Goal: Task Accomplishment & Management: Complete application form

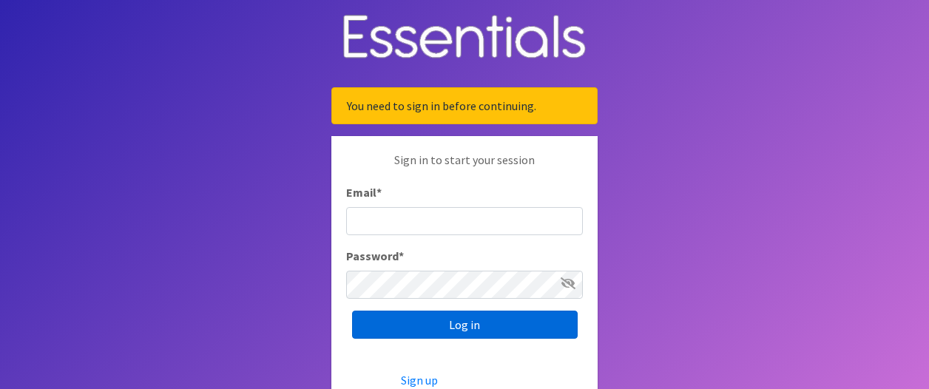
type input "[PERSON_NAME][EMAIL_ADDRESS][PERSON_NAME][DOMAIN_NAME]"
click at [462, 330] on input "Log in" at bounding box center [465, 325] width 226 height 28
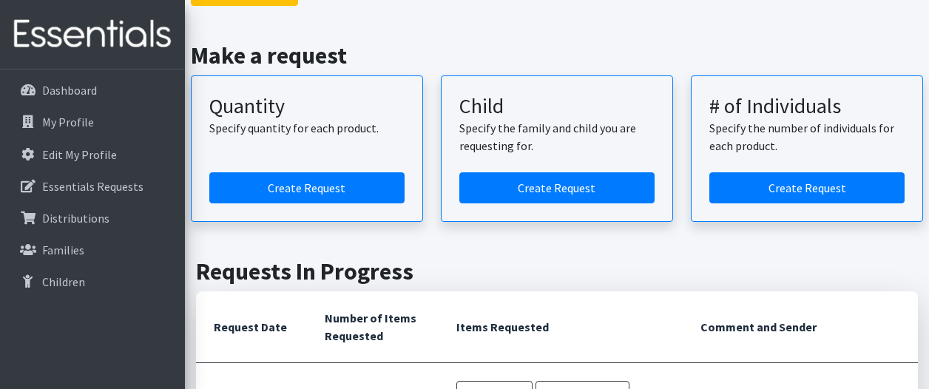
scroll to position [149, 0]
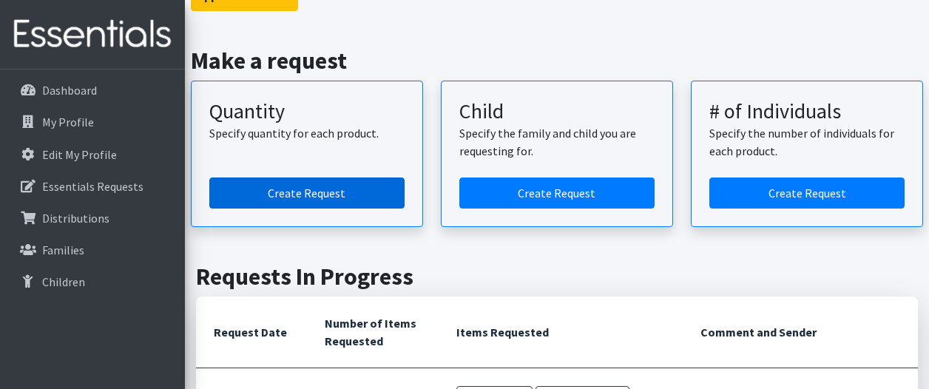
click at [342, 209] on link "Create Request" at bounding box center [306, 193] width 195 height 31
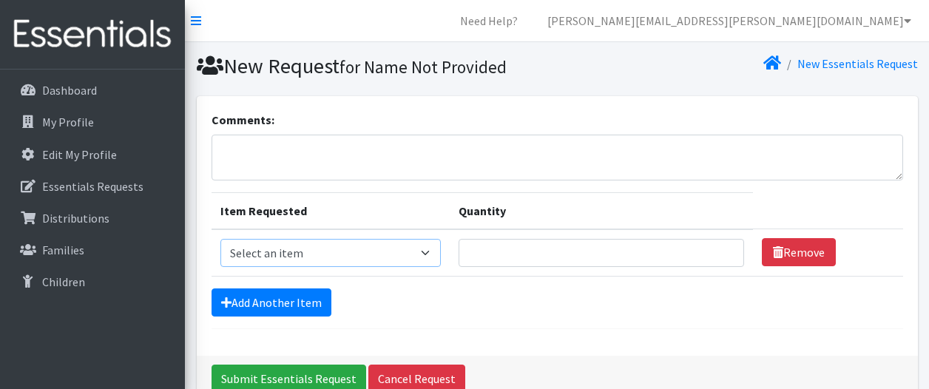
click at [428, 249] on select "Select an item Kids (Newborn) Kids (Size 1) Kids (Size 2) Kids (Size 3) Kids (S…" at bounding box center [330, 253] width 220 height 28
select select "3401"
click at [220, 239] on select "Select an item Kids (Newborn) Kids (Size 1) Kids (Size 2) Kids (Size 3) Kids (S…" at bounding box center [330, 253] width 220 height 28
click at [484, 247] on input "Quantity" at bounding box center [602, 253] width 286 height 28
type input "4"
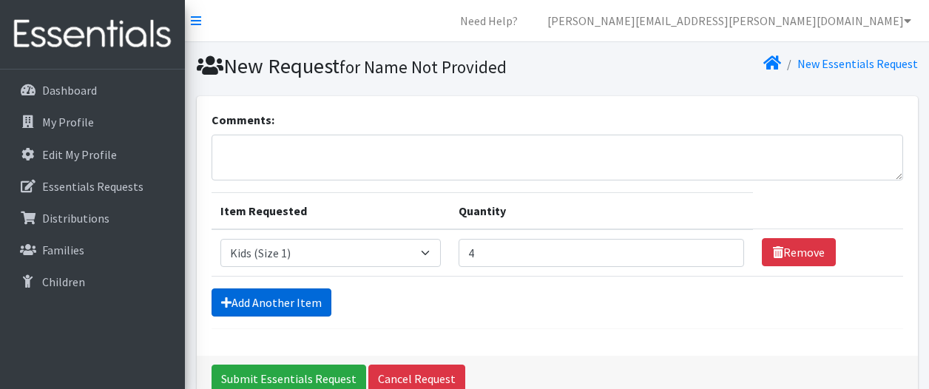
click at [292, 295] on link "Add Another Item" at bounding box center [272, 303] width 120 height 28
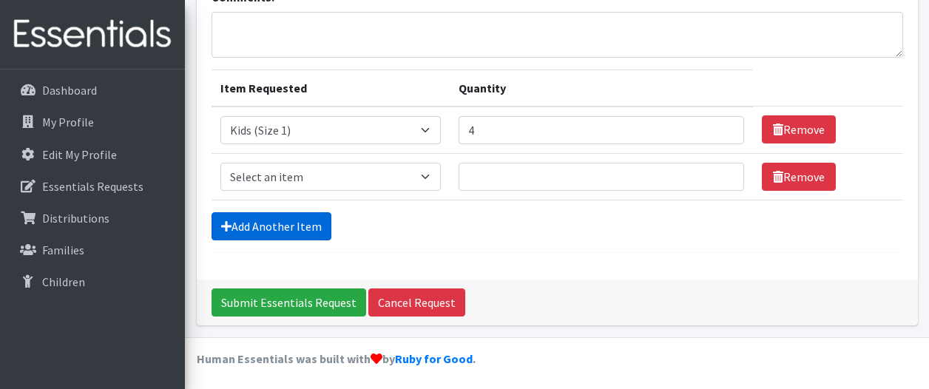
scroll to position [124, 0]
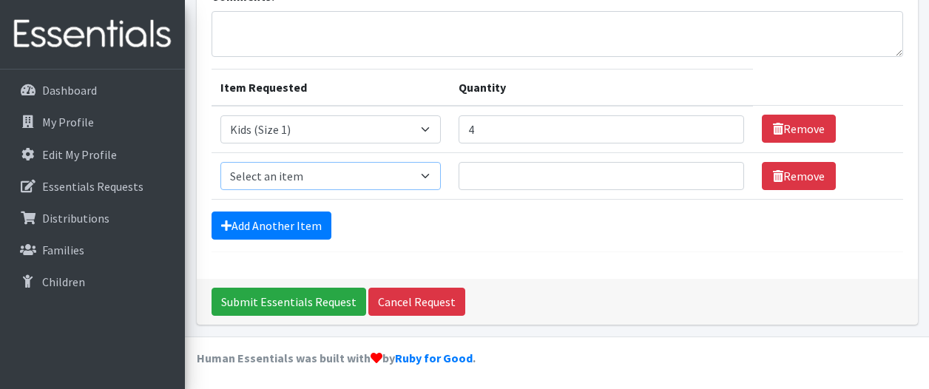
click at [428, 172] on select "Select an item Kids (Newborn) Kids (Size 1) Kids (Size 2) Kids (Size 3) Kids (S…" at bounding box center [330, 176] width 220 height 28
select select "3420"
click at [220, 162] on select "Select an item Kids (Newborn) Kids (Size 1) Kids (Size 2) Kids (Size 3) Kids (S…" at bounding box center [330, 176] width 220 height 28
click at [486, 168] on input "Quantity" at bounding box center [602, 176] width 286 height 28
type input "2"
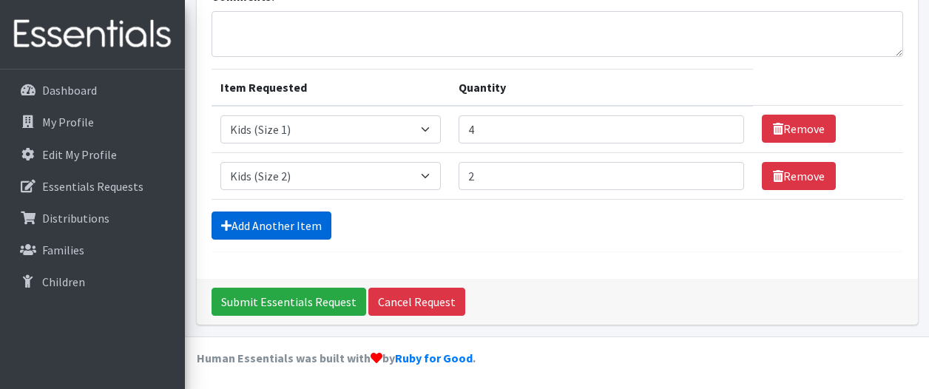
click at [314, 220] on link "Add Another Item" at bounding box center [272, 226] width 120 height 28
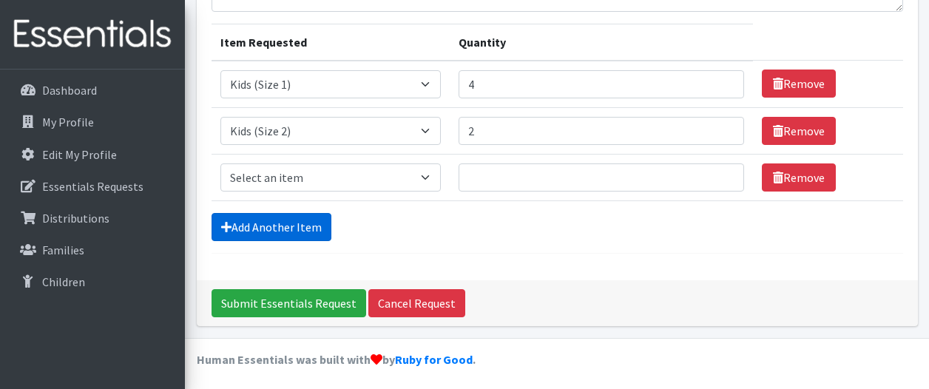
scroll to position [170, 0]
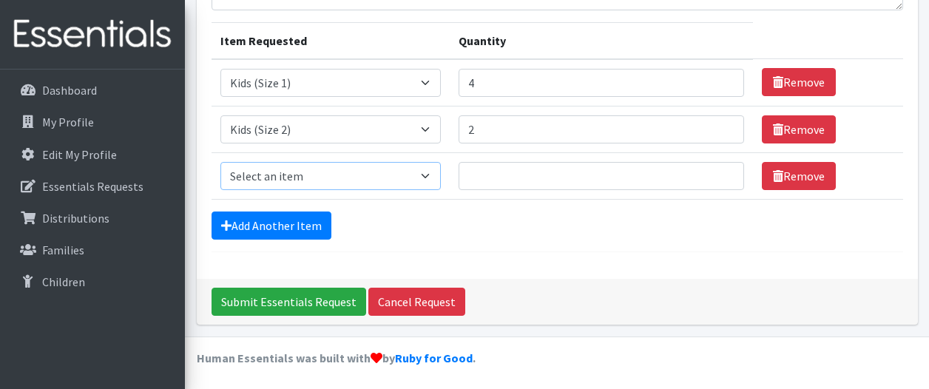
click at [425, 176] on select "Select an item Kids (Newborn) Kids (Size 1) Kids (Size 2) Kids (Size 3) Kids (S…" at bounding box center [330, 176] width 220 height 28
select select "3393"
click at [220, 162] on select "Select an item Kids (Newborn) Kids (Size 1) Kids (Size 2) Kids (Size 3) Kids (S…" at bounding box center [330, 176] width 220 height 28
click at [479, 172] on input "Quantity" at bounding box center [602, 176] width 286 height 28
type input "5"
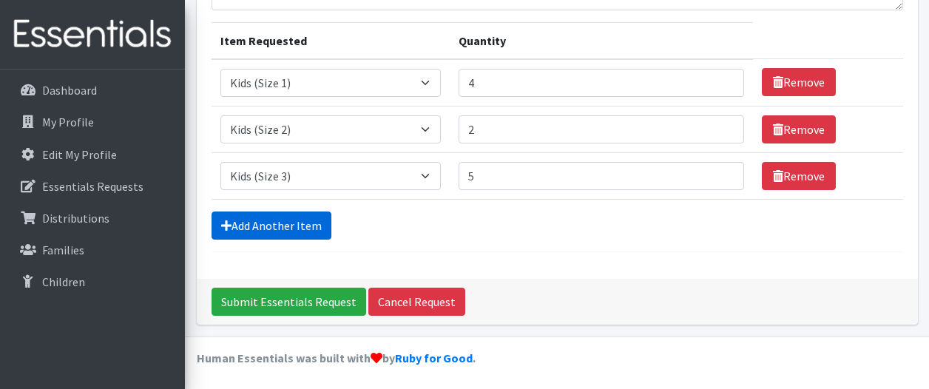
click at [266, 226] on link "Add Another Item" at bounding box center [272, 226] width 120 height 28
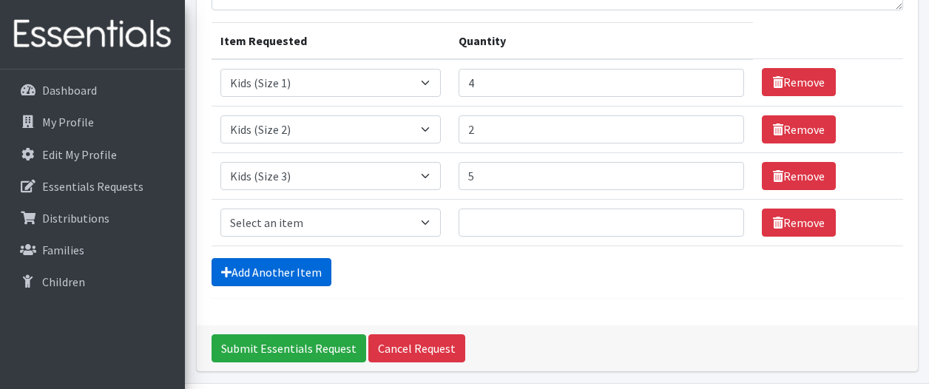
scroll to position [216, 0]
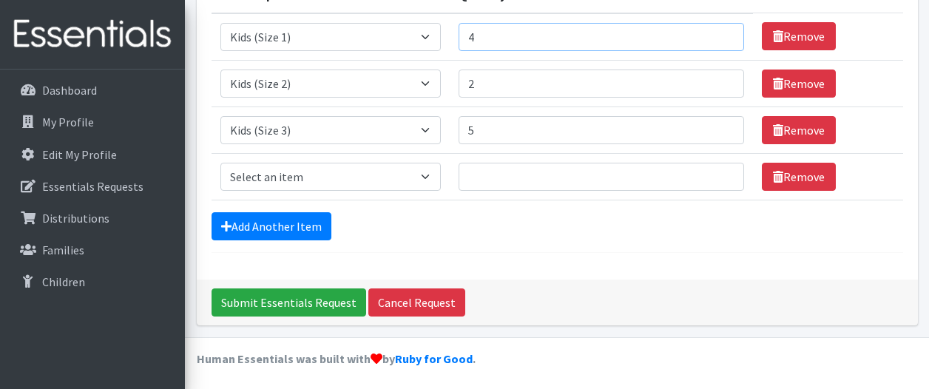
click at [493, 35] on input "4" at bounding box center [602, 37] width 286 height 28
type input "2"
click at [428, 171] on select "Select an item Kids (Newborn) Kids (Size 1) Kids (Size 2) Kids (Size 3) Kids (S…" at bounding box center [330, 177] width 220 height 28
select select "3394"
click at [220, 163] on select "Select an item Kids (Newborn) Kids (Size 1) Kids (Size 2) Kids (Size 3) Kids (S…" at bounding box center [330, 177] width 220 height 28
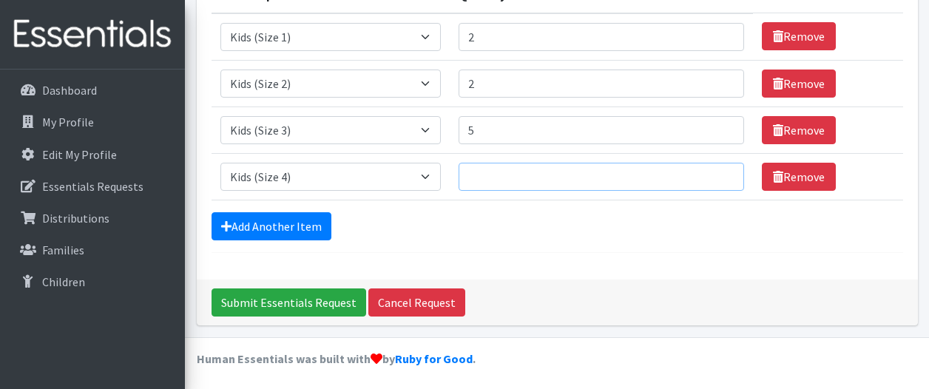
click at [490, 171] on input "Quantity" at bounding box center [602, 177] width 286 height 28
type input "8"
click at [318, 226] on link "Add Another Item" at bounding box center [272, 226] width 120 height 28
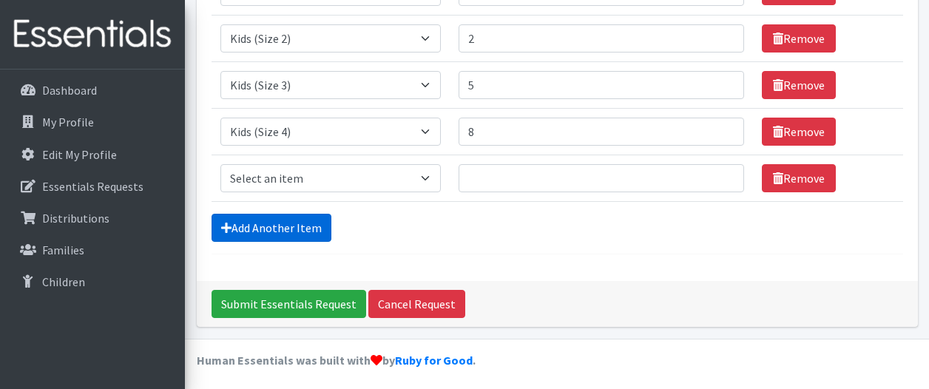
scroll to position [263, 0]
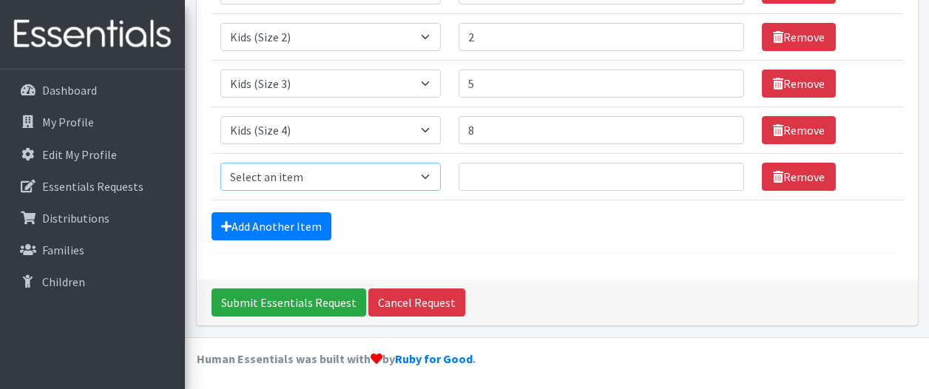
click at [425, 178] on select "Select an item Kids (Newborn) Kids (Size 1) Kids (Size 2) Kids (Size 3) Kids (S…" at bounding box center [330, 177] width 220 height 28
select select "3407"
click at [220, 163] on select "Select an item Kids (Newborn) Kids (Size 1) Kids (Size 2) Kids (Size 3) Kids (S…" at bounding box center [330, 177] width 220 height 28
click at [475, 178] on input "Quantity" at bounding box center [602, 177] width 286 height 28
type input "14"
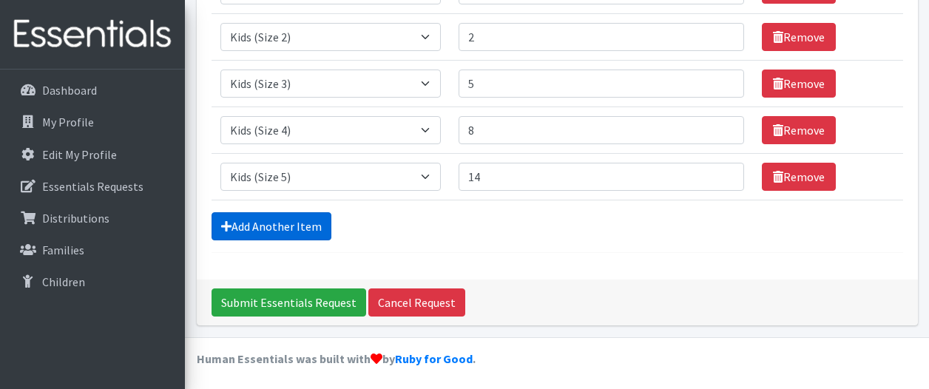
click at [302, 218] on link "Add Another Item" at bounding box center [272, 226] width 120 height 28
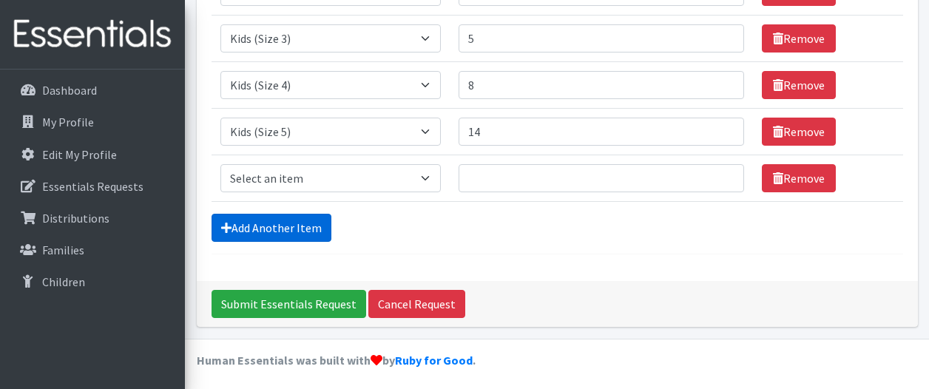
scroll to position [309, 0]
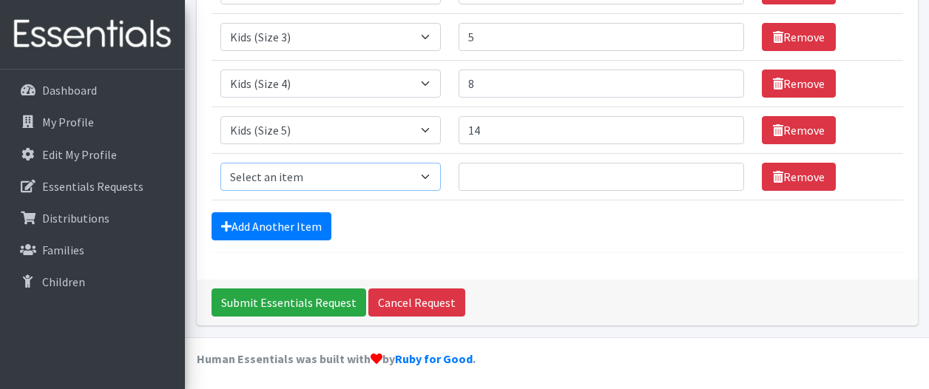
click at [424, 173] on select "Select an item Kids (Newborn) Kids (Size 1) Kids (Size 2) Kids (Size 3) Kids (S…" at bounding box center [330, 177] width 220 height 28
select select "3419"
click at [220, 163] on select "Select an item Kids (Newborn) Kids (Size 1) Kids (Size 2) Kids (Size 3) Kids (S…" at bounding box center [330, 177] width 220 height 28
click at [475, 171] on input "Quantity" at bounding box center [602, 177] width 286 height 28
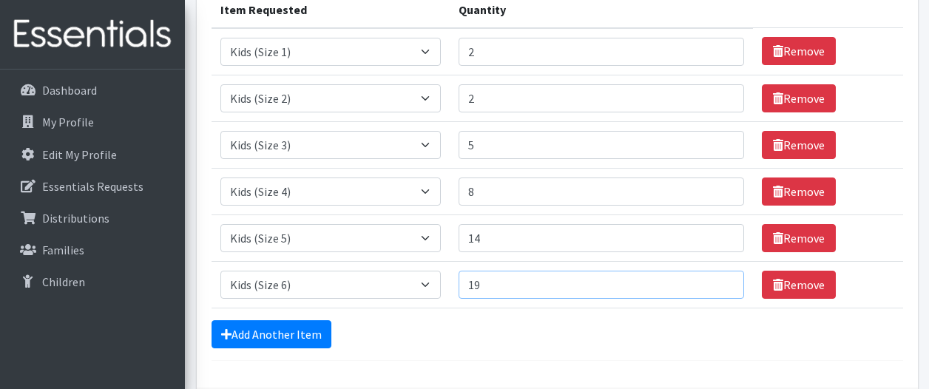
scroll to position [198, 0]
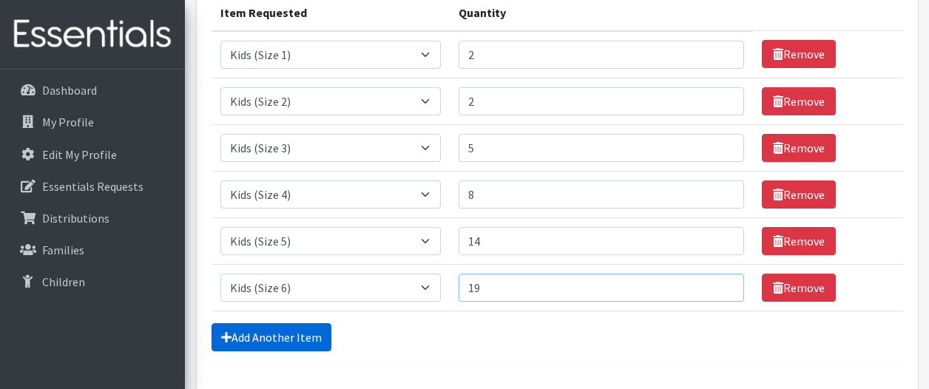
type input "19"
click at [249, 334] on link "Add Another Item" at bounding box center [272, 337] width 120 height 28
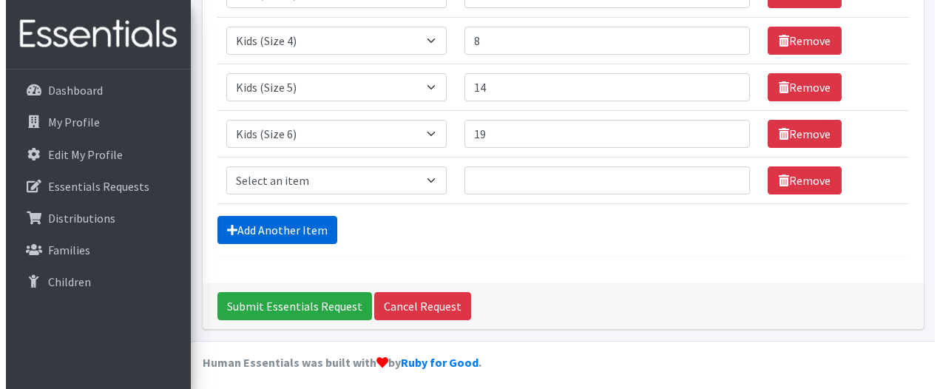
scroll to position [355, 0]
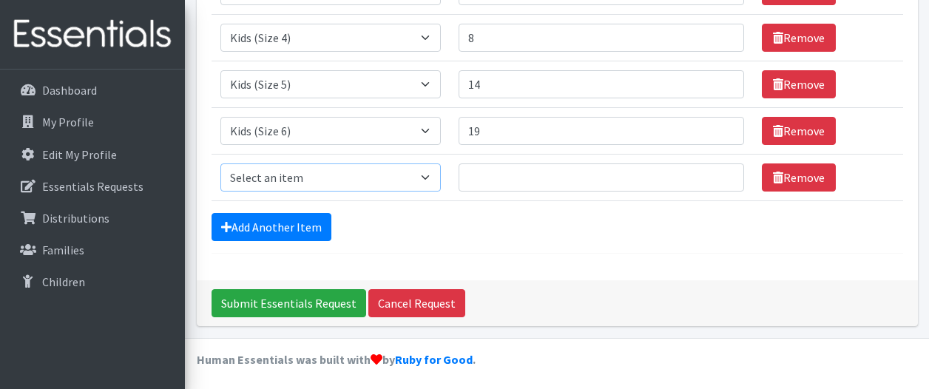
click at [422, 169] on select "Select an item Kids (Newborn) Kids (Size 1) Kids (Size 2) Kids (Size 3) Kids (S…" at bounding box center [330, 178] width 220 height 28
select select "3418"
click at [220, 164] on select "Select an item Kids (Newborn) Kids (Size 1) Kids (Size 2) Kids (Size 3) Kids (S…" at bounding box center [330, 178] width 220 height 28
click at [478, 169] on input "Quantity" at bounding box center [602, 178] width 286 height 28
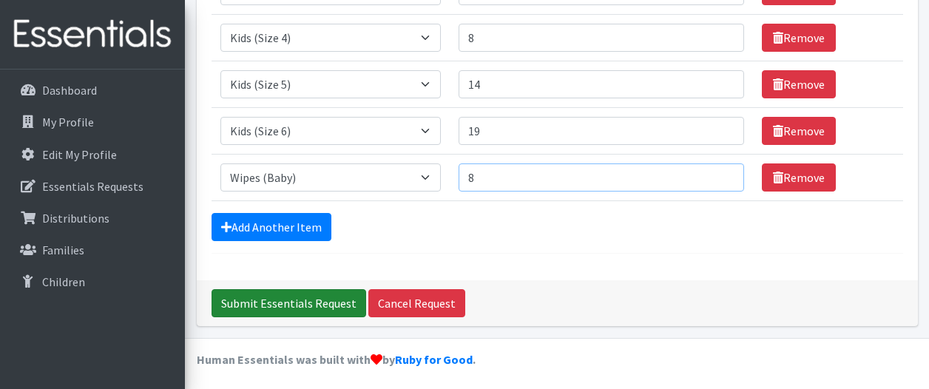
type input "8"
click at [272, 304] on input "Submit Essentials Request" at bounding box center [289, 303] width 155 height 28
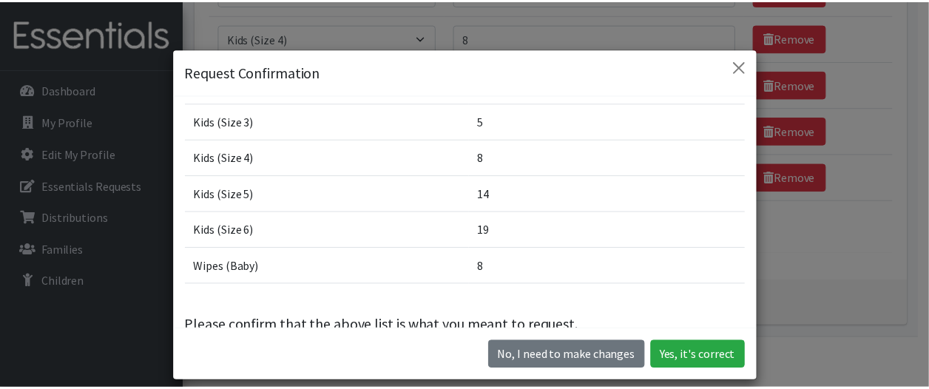
scroll to position [143, 0]
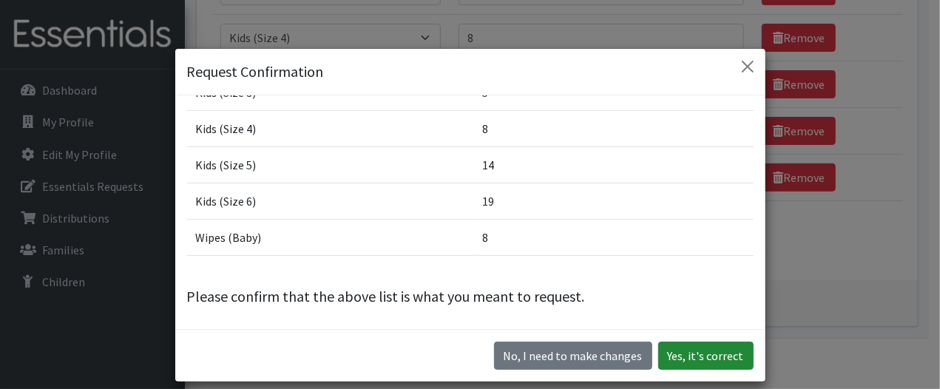
click at [718, 354] on button "Yes, it's correct" at bounding box center [705, 356] width 95 height 28
